Goal: Find specific page/section: Find specific page/section

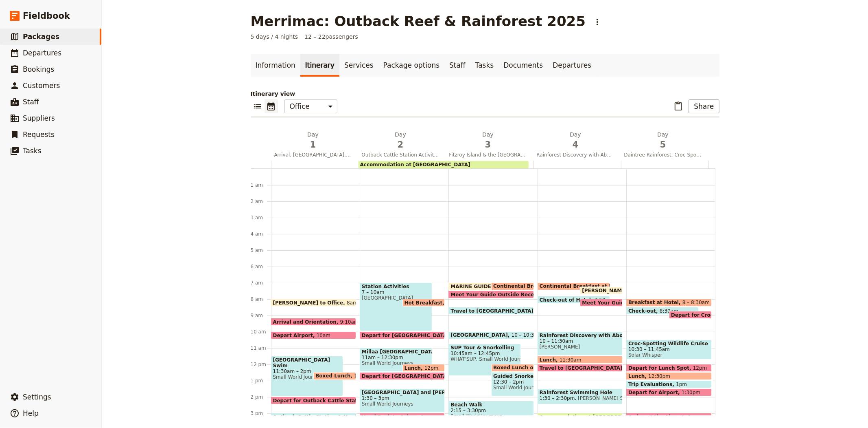
scroll to position [106, 0]
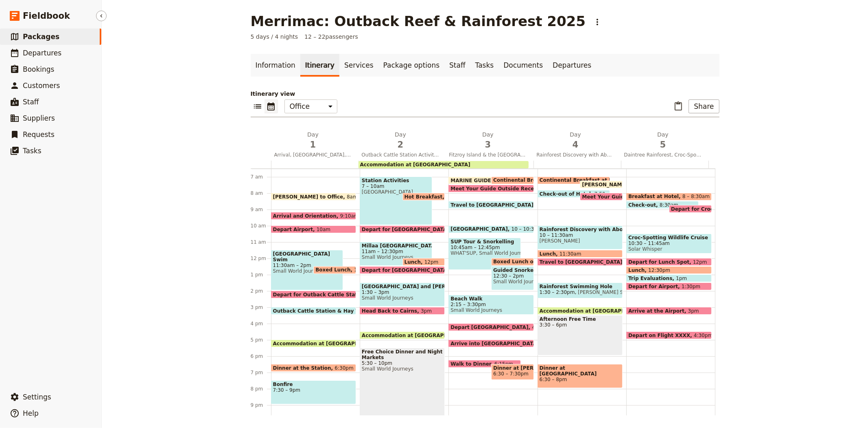
click at [42, 37] on span "Packages" at bounding box center [41, 37] width 37 height 8
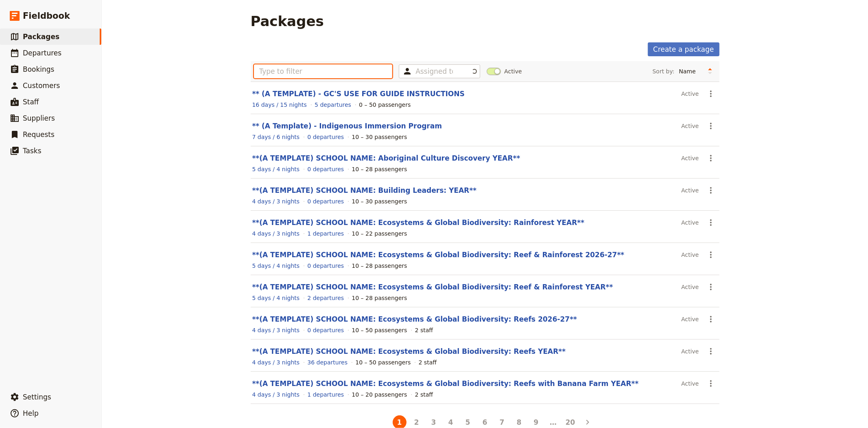
click at [336, 75] on input "text" at bounding box center [323, 71] width 139 height 14
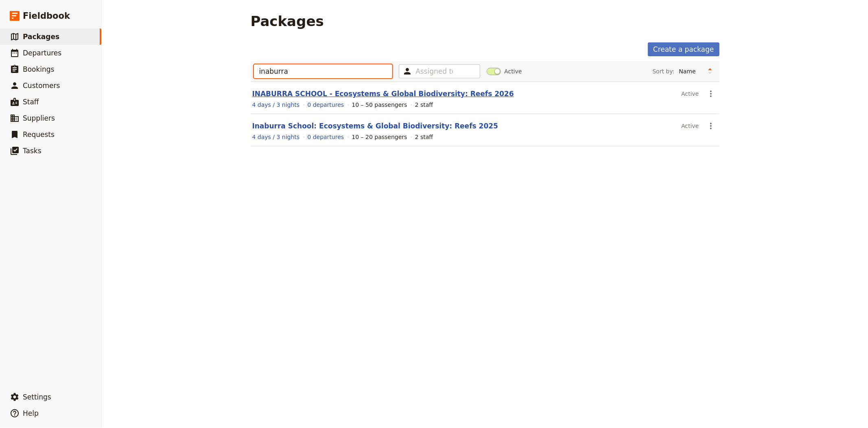
type input "inaburra"
click at [384, 93] on link "INABURRA SCHOOL - Ecosystems & Global Biodiversity: Reefs 2026" at bounding box center [383, 94] width 262 height 8
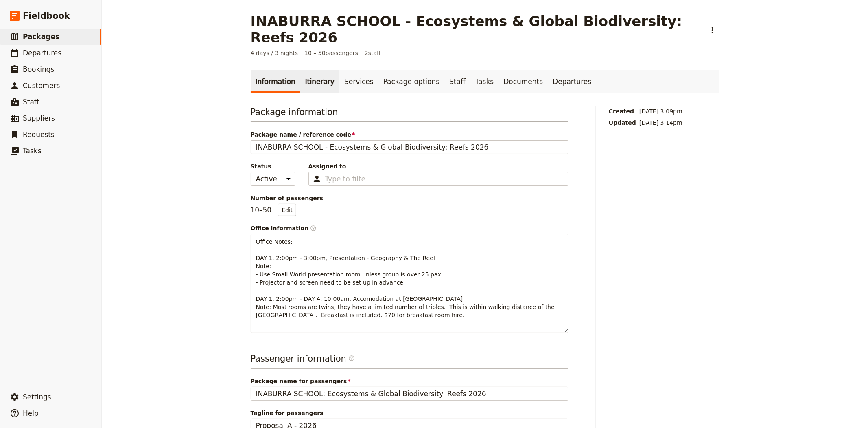
click at [320, 70] on link "Itinerary" at bounding box center [319, 81] width 39 height 23
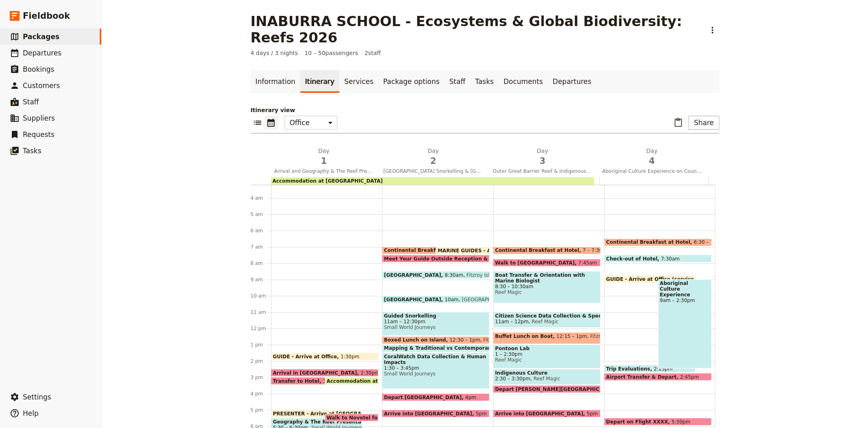
scroll to position [98, 0]
